Goal: Find specific page/section: Find specific page/section

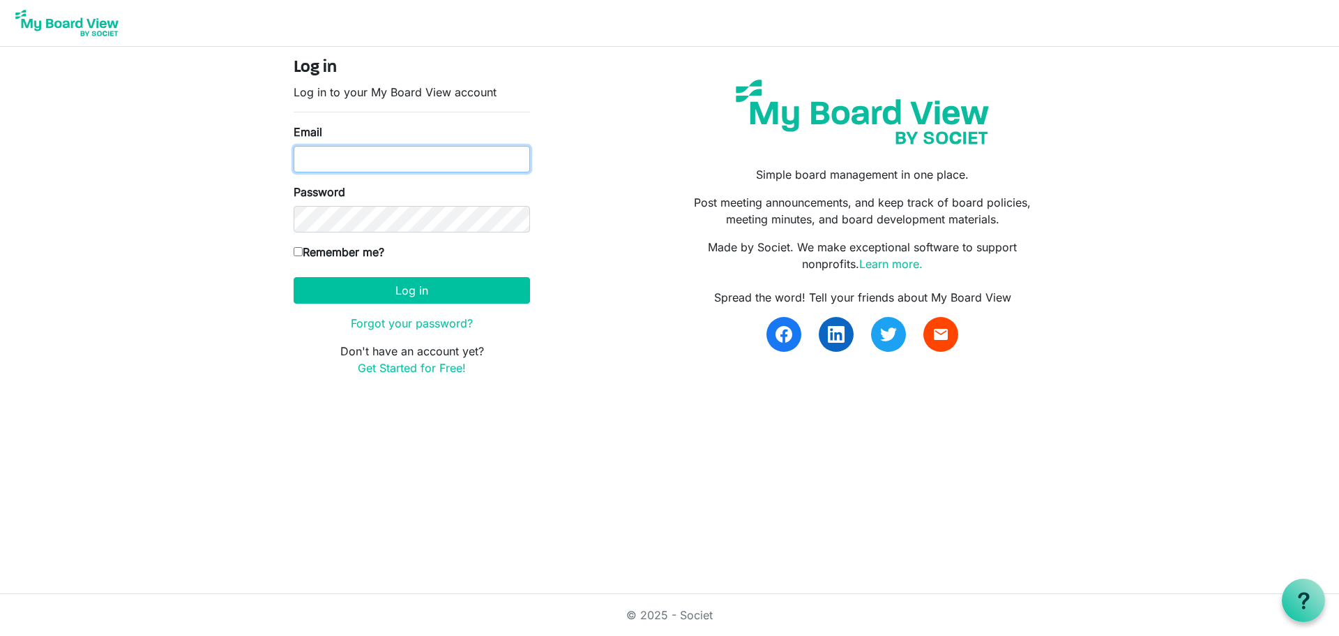
type input "laura@lovekckids.org"
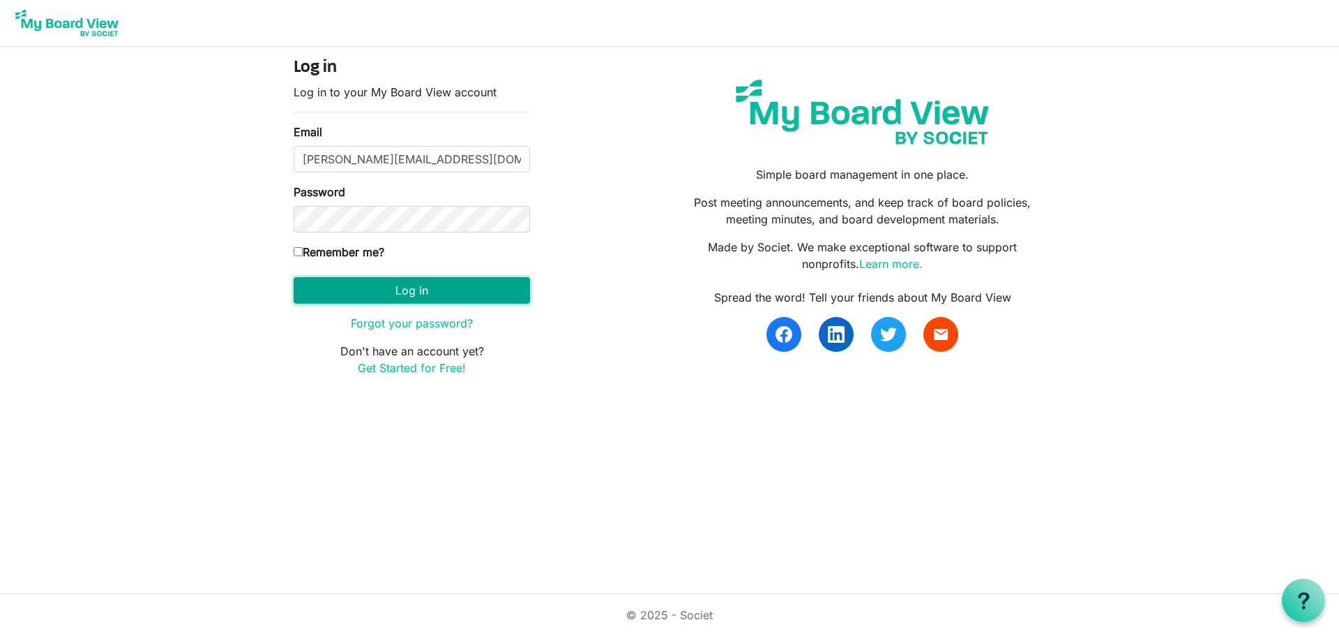
click at [495, 278] on button "Log in" at bounding box center [412, 290] width 237 height 27
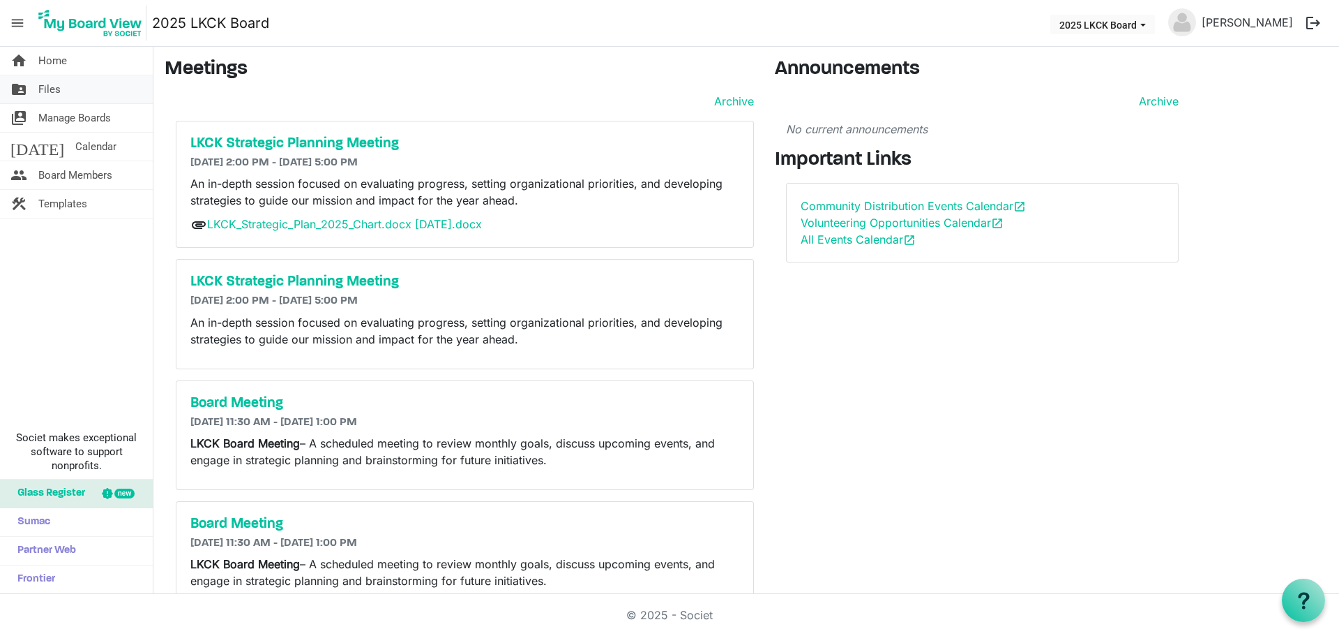
click at [76, 91] on link "folder_shared Files" at bounding box center [76, 89] width 153 height 28
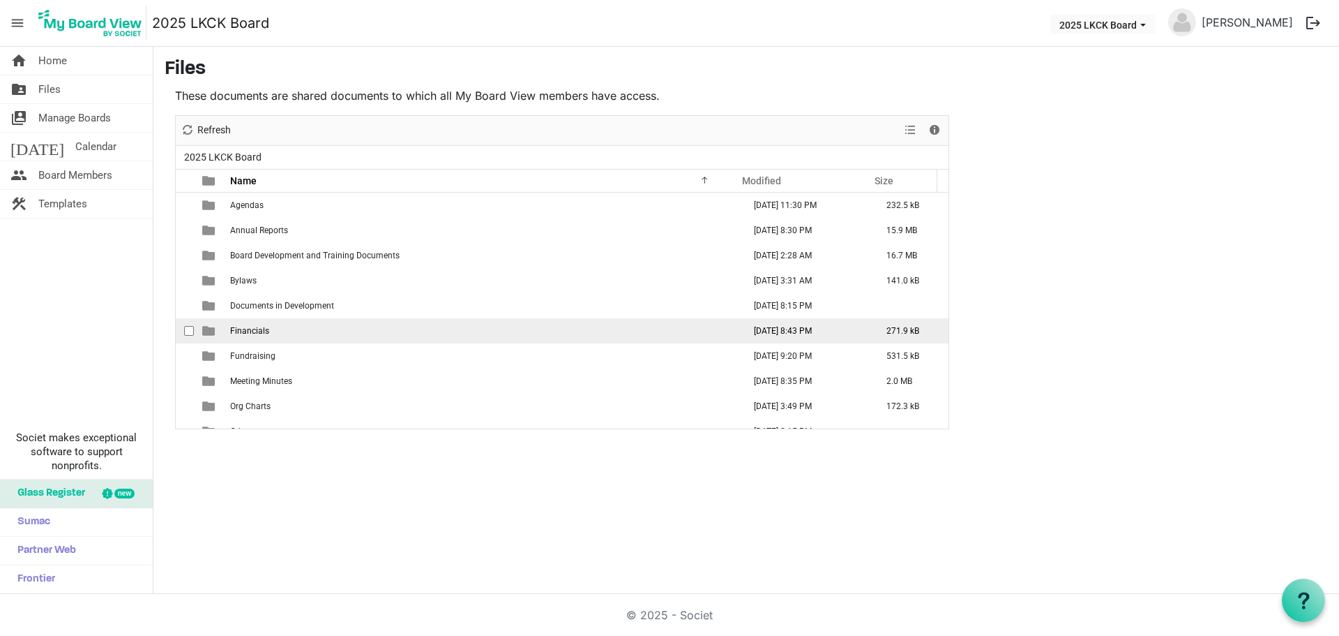
click at [231, 335] on span "Financials" at bounding box center [249, 331] width 39 height 10
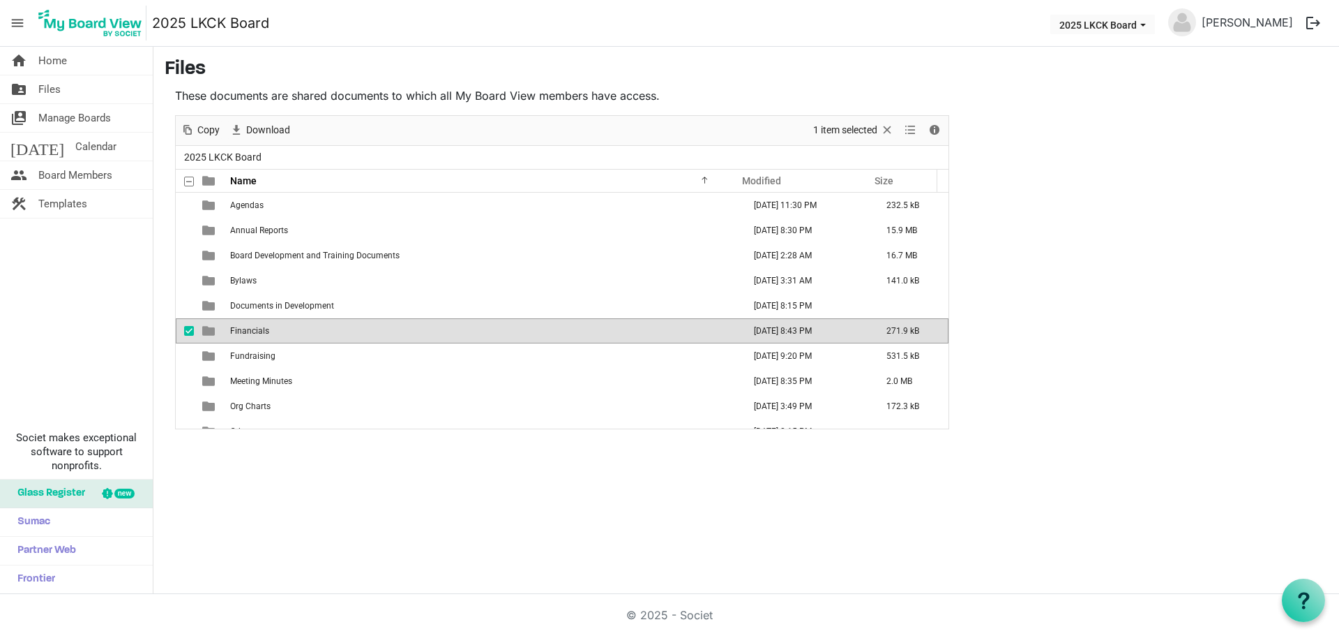
click at [232, 333] on span "Financials" at bounding box center [249, 331] width 39 height 10
